Goal: Task Accomplishment & Management: Use online tool/utility

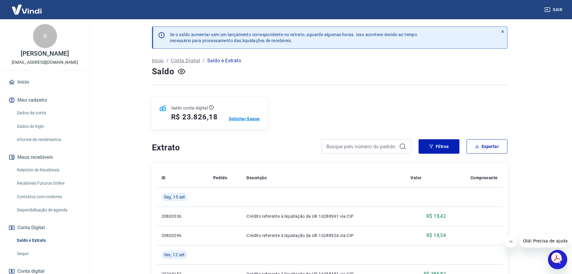
click at [240, 118] on p "Solicitar Saque" at bounding box center [244, 119] width 31 height 6
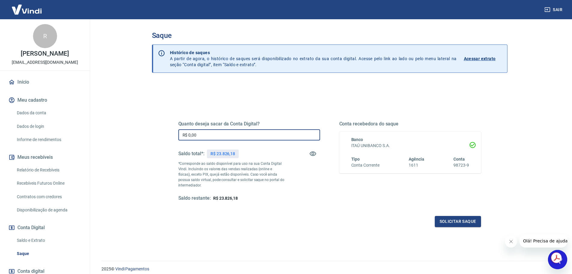
click at [207, 135] on input "R$ 0,00" at bounding box center [249, 134] width 142 height 11
type input "R$ 23.500,00"
click at [456, 221] on button "Solicitar saque" at bounding box center [458, 221] width 46 height 11
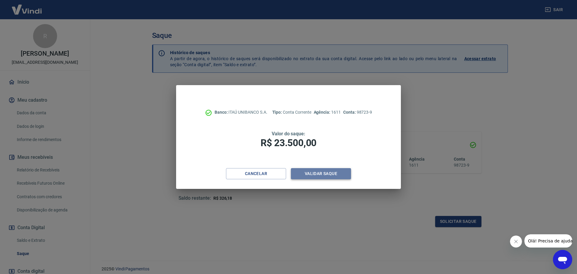
click at [317, 173] on button "Validar saque" at bounding box center [321, 173] width 60 height 11
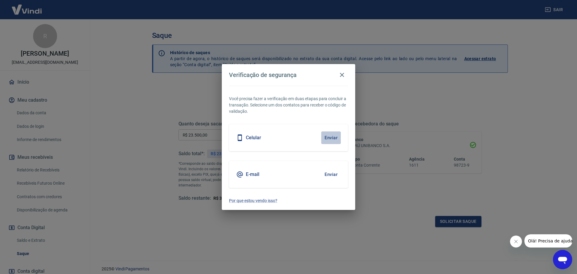
click at [331, 138] on button "Enviar" at bounding box center [331, 137] width 20 height 13
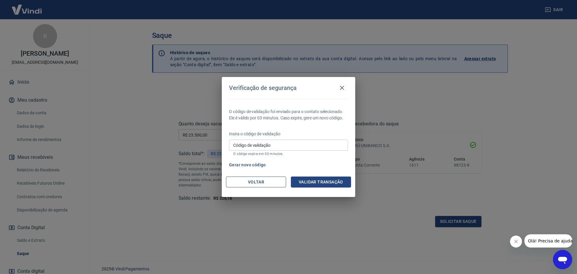
click at [260, 184] on button "Voltar" at bounding box center [256, 181] width 60 height 11
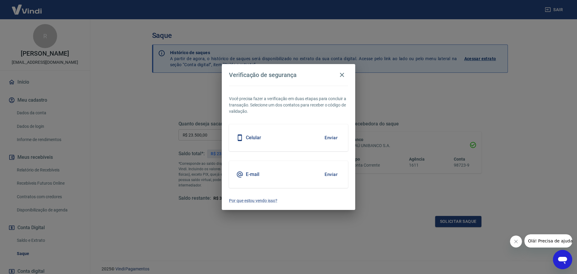
click at [337, 174] on button "Enviar" at bounding box center [331, 174] width 20 height 13
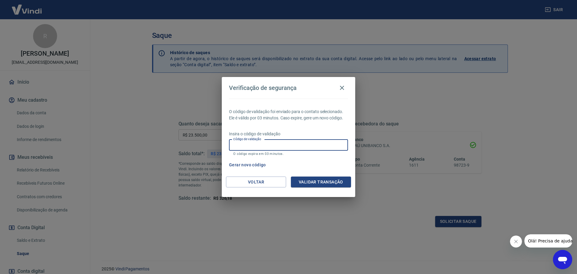
click at [263, 145] on input "Código de validação" at bounding box center [288, 144] width 119 height 11
type input "834005"
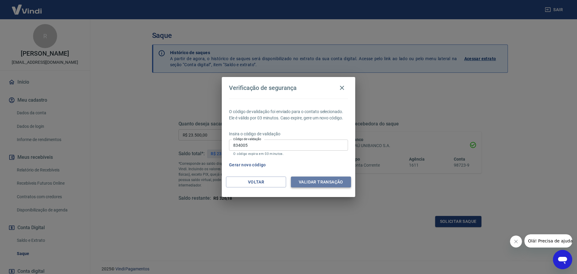
click at [320, 182] on button "Validar transação" at bounding box center [321, 181] width 60 height 11
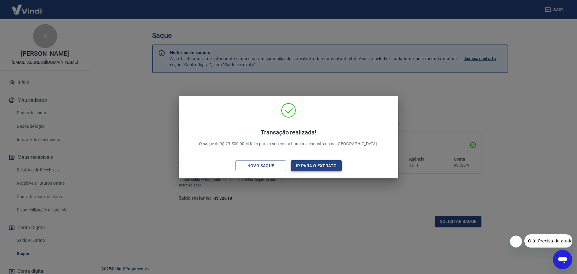
click at [310, 164] on button "Ir para o extrato" at bounding box center [316, 165] width 51 height 11
